Goal: Find specific page/section: Find specific page/section

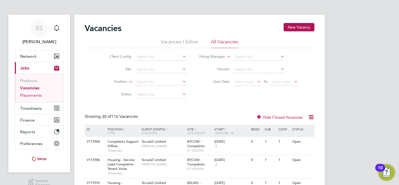
click at [37, 94] on link "Placements" at bounding box center [31, 95] width 22 height 5
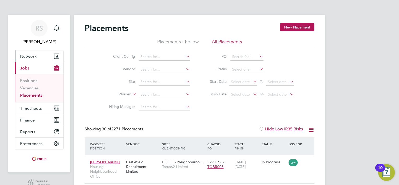
click at [34, 55] on span "Network" at bounding box center [28, 56] width 16 height 5
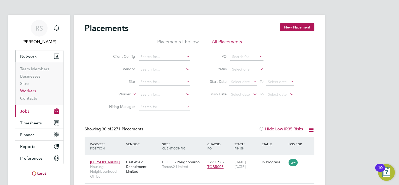
click at [34, 90] on link "Workers" at bounding box center [28, 90] width 16 height 5
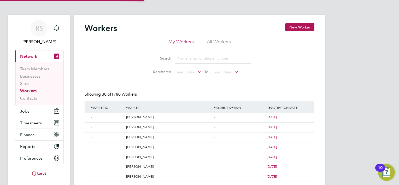
click at [213, 47] on li "All Workers" at bounding box center [219, 43] width 24 height 9
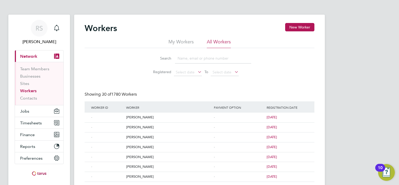
click at [187, 62] on input at bounding box center [213, 58] width 76 height 10
click at [188, 57] on input at bounding box center [213, 58] width 76 height 10
type input "charles venables"
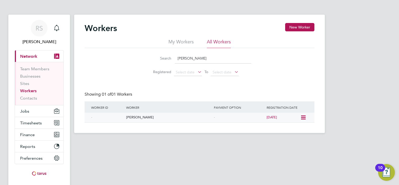
click at [161, 120] on div "[PERSON_NAME]" at bounding box center [169, 118] width 88 height 10
